Goal: Book appointment/travel/reservation

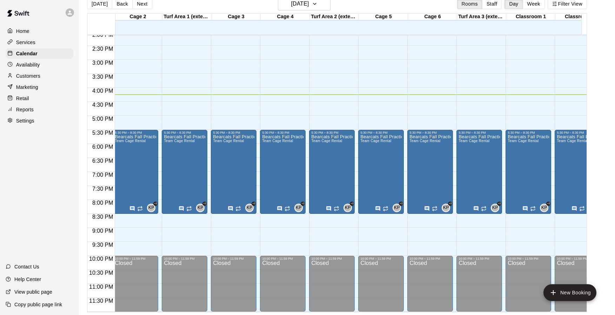
scroll to position [400, 76]
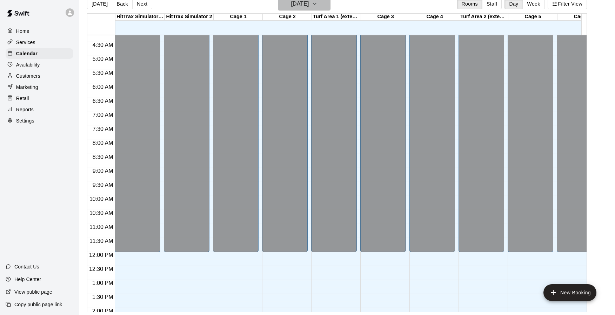
click at [317, 5] on icon "button" at bounding box center [315, 4] width 6 height 8
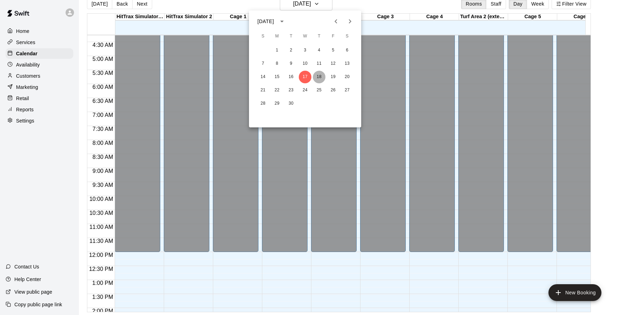
click at [316, 77] on button "18" at bounding box center [319, 77] width 13 height 13
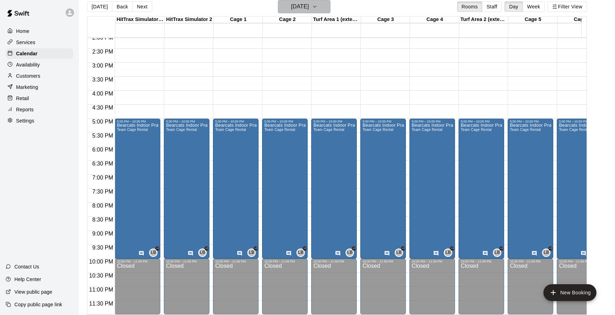
click at [317, 5] on icon "button" at bounding box center [315, 6] width 6 height 8
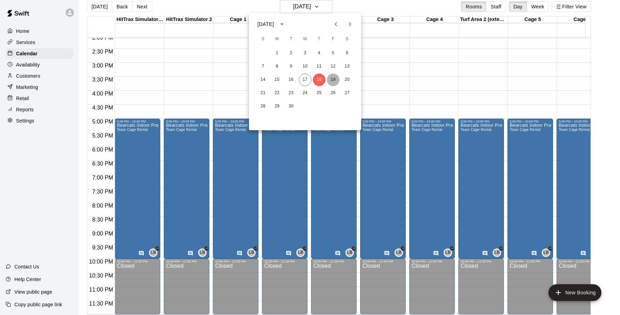
click at [334, 80] on button "19" at bounding box center [333, 80] width 13 height 13
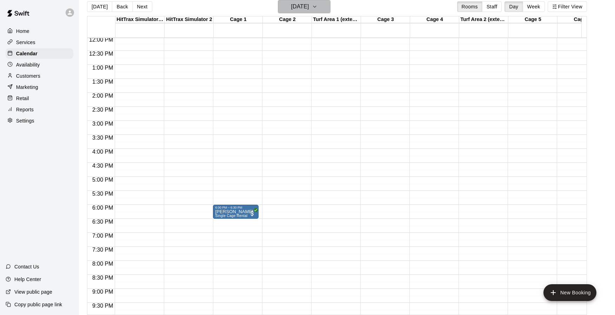
click at [317, 9] on icon "button" at bounding box center [315, 6] width 6 height 8
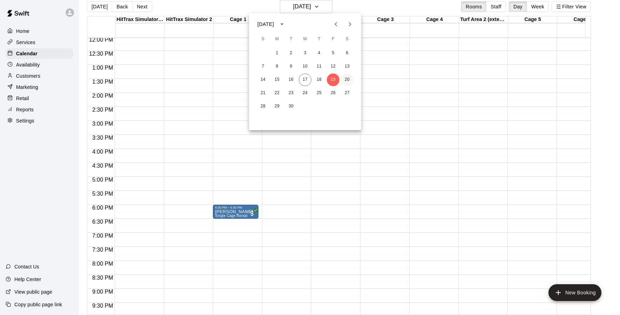
click at [346, 80] on button "20" at bounding box center [347, 80] width 13 height 13
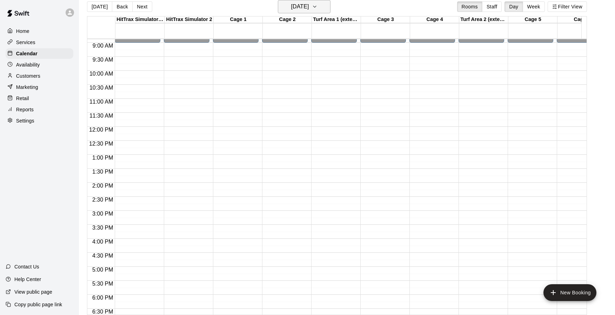
click at [328, 2] on button "[DATE]" at bounding box center [304, 6] width 53 height 13
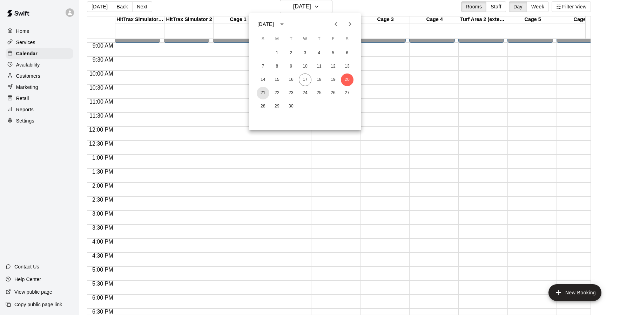
click at [263, 91] on button "21" at bounding box center [263, 93] width 13 height 13
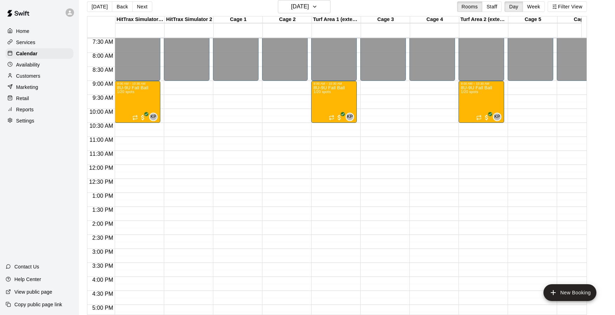
click at [420, 12] on div "[DATE] Back [DATE][DATE] Rooms Staff Day Week Filter View" at bounding box center [337, 8] width 500 height 16
